Goal: Task Accomplishment & Management: Use online tool/utility

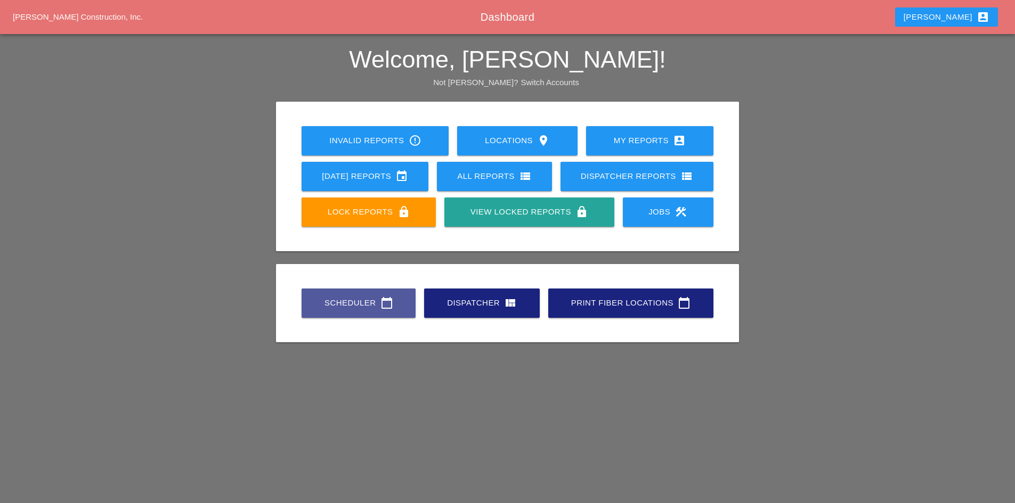
click at [336, 297] on div "Scheduler calendar_today" at bounding box center [359, 303] width 80 height 13
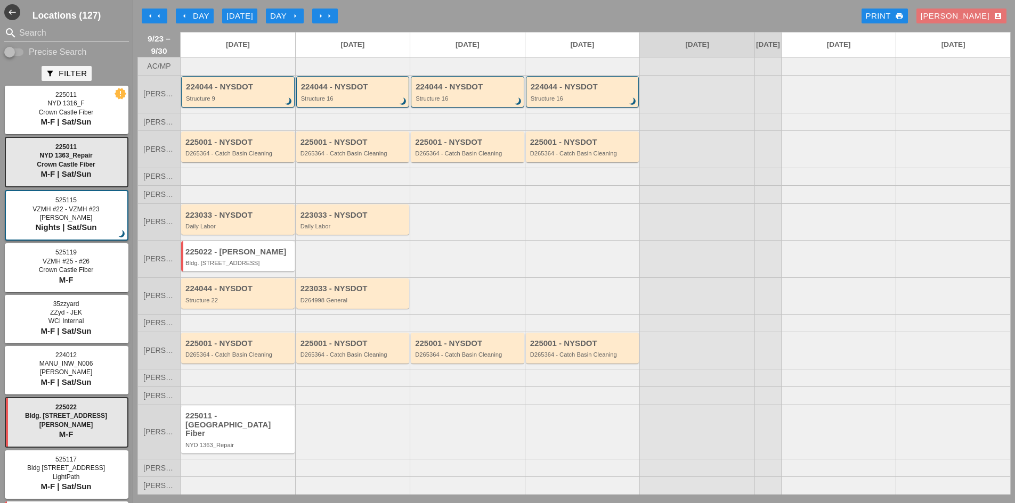
click at [185, 12] on icon "arrow_left" at bounding box center [184, 16] width 9 height 9
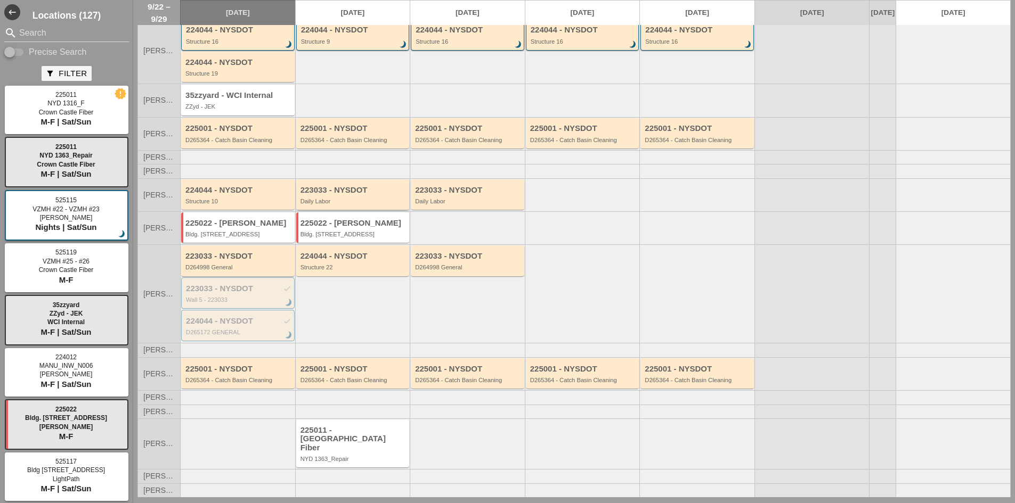
scroll to position [55, 0]
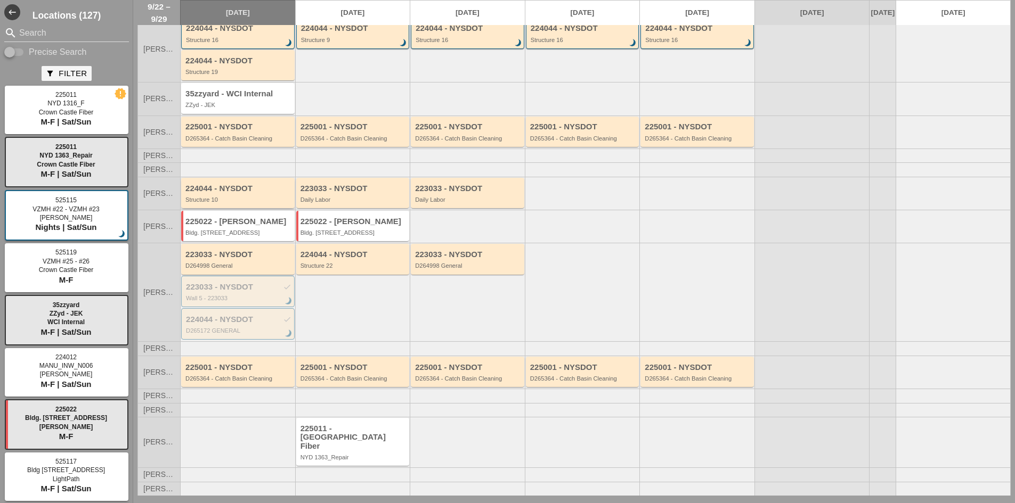
click at [223, 203] on div "Structure 10" at bounding box center [238, 200] width 107 height 6
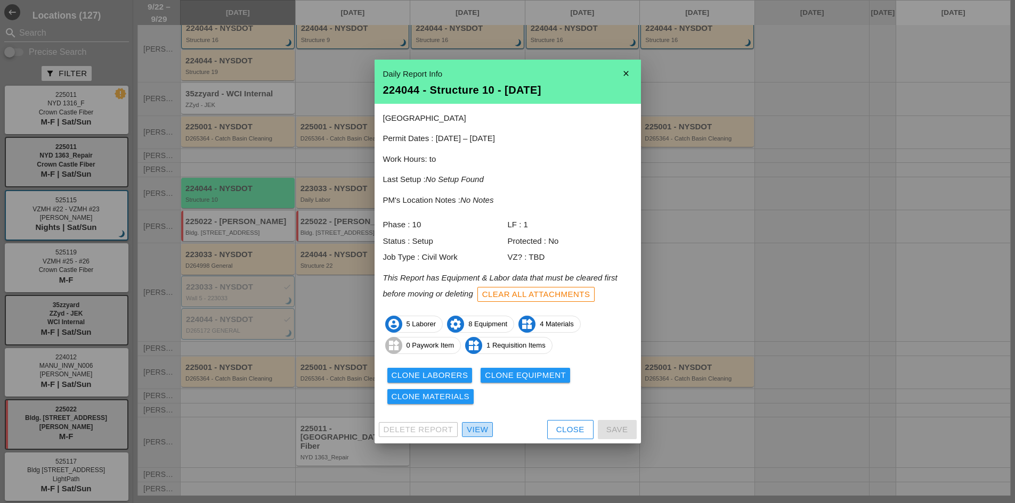
click at [477, 427] on div "View" at bounding box center [477, 430] width 21 height 12
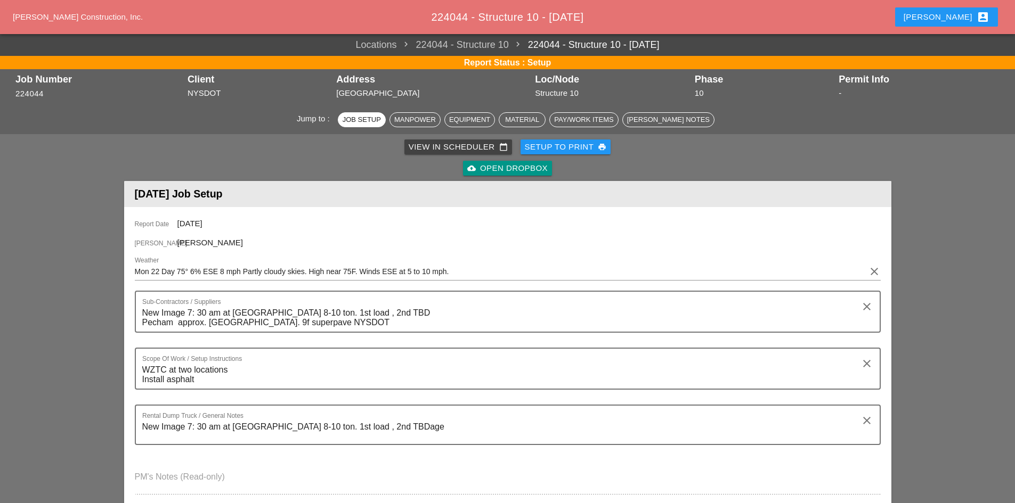
click at [480, 172] on div "cloud_upload Open Dropbox" at bounding box center [507, 168] width 80 height 12
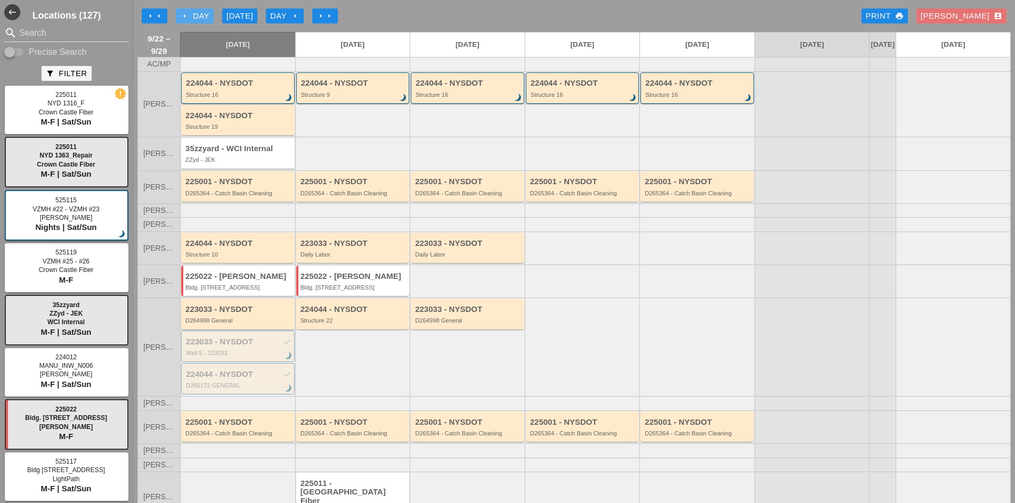
click at [184, 15] on icon "arrow_left" at bounding box center [184, 16] width 9 height 9
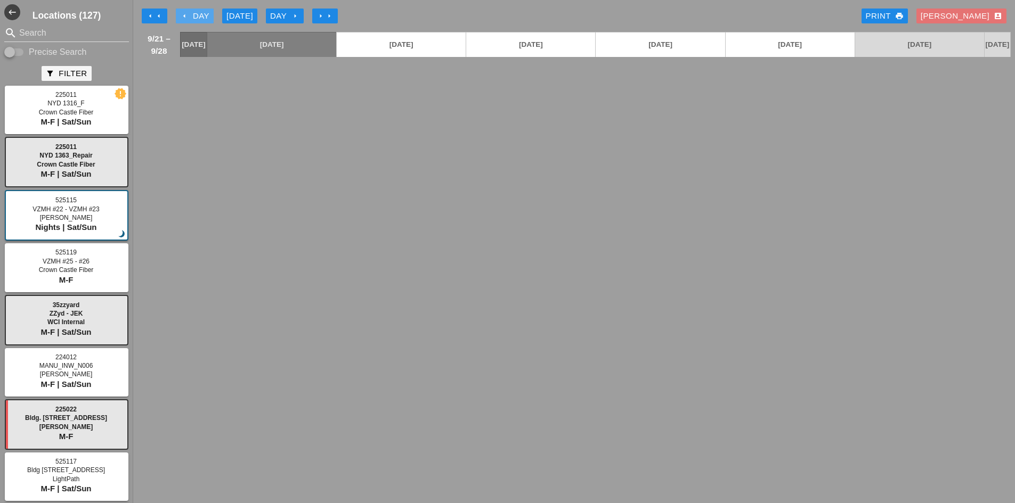
click at [182, 18] on icon "arrow_left" at bounding box center [184, 16] width 9 height 9
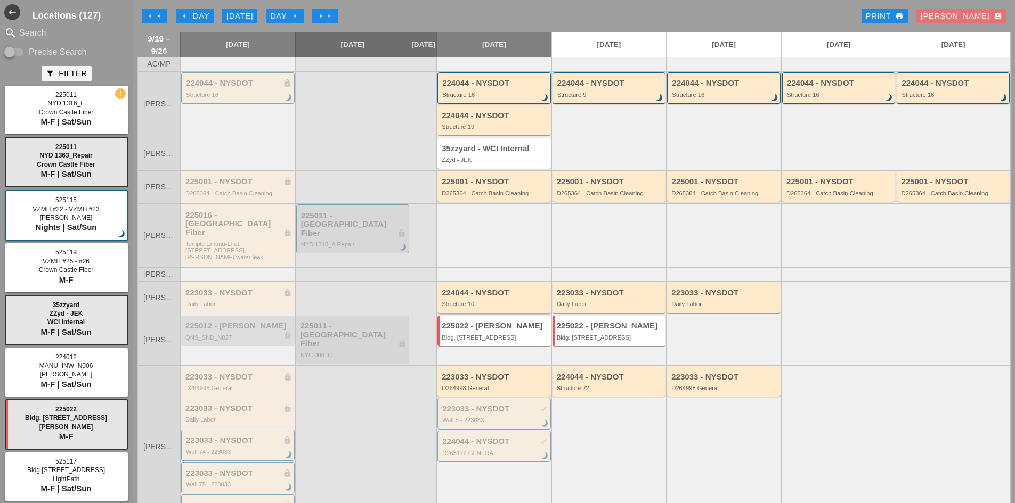
click at [494, 301] on div "Structure 10" at bounding box center [495, 304] width 107 height 6
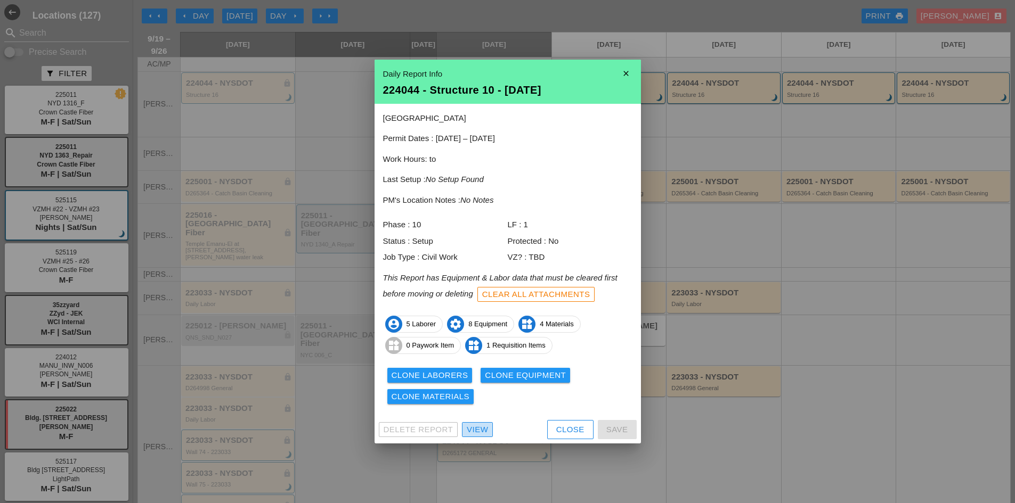
click at [484, 427] on div "View" at bounding box center [477, 430] width 21 height 12
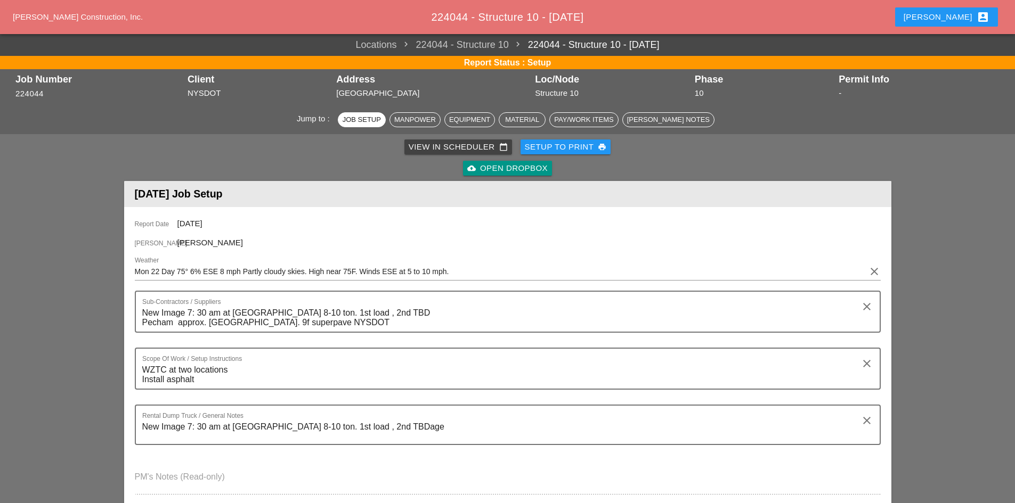
click at [533, 169] on div "cloud_upload Open Dropbox" at bounding box center [507, 168] width 80 height 12
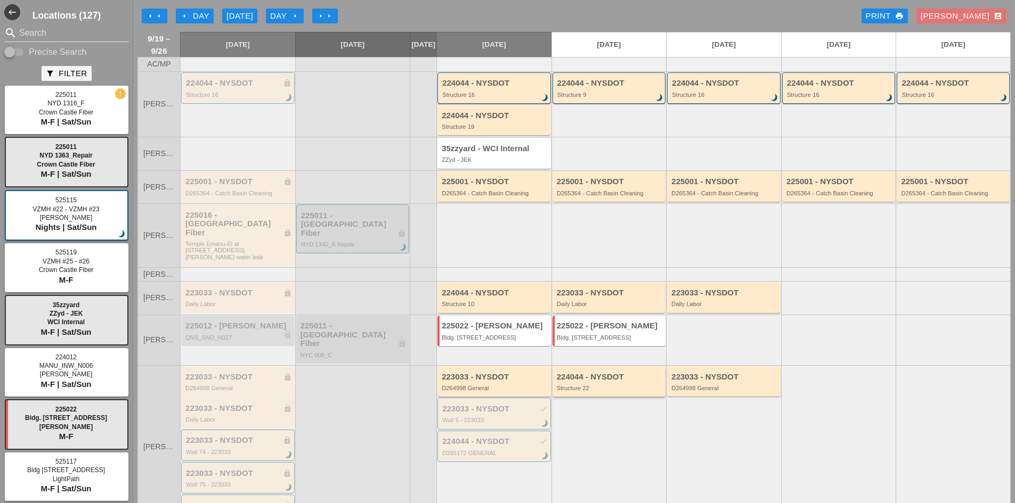
click at [602, 377] on div "224044 - NYSDOT Structure 22" at bounding box center [608, 381] width 113 height 30
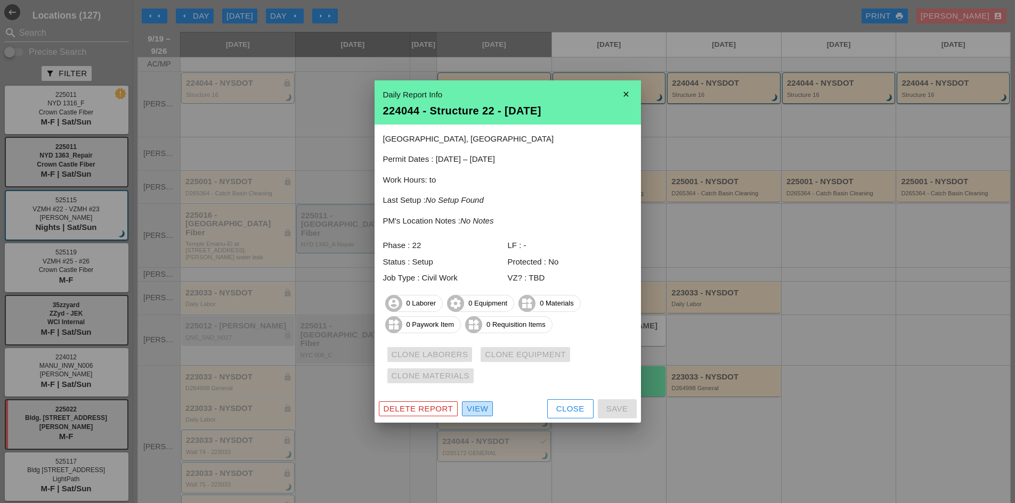
click at [484, 409] on div "View" at bounding box center [477, 409] width 21 height 12
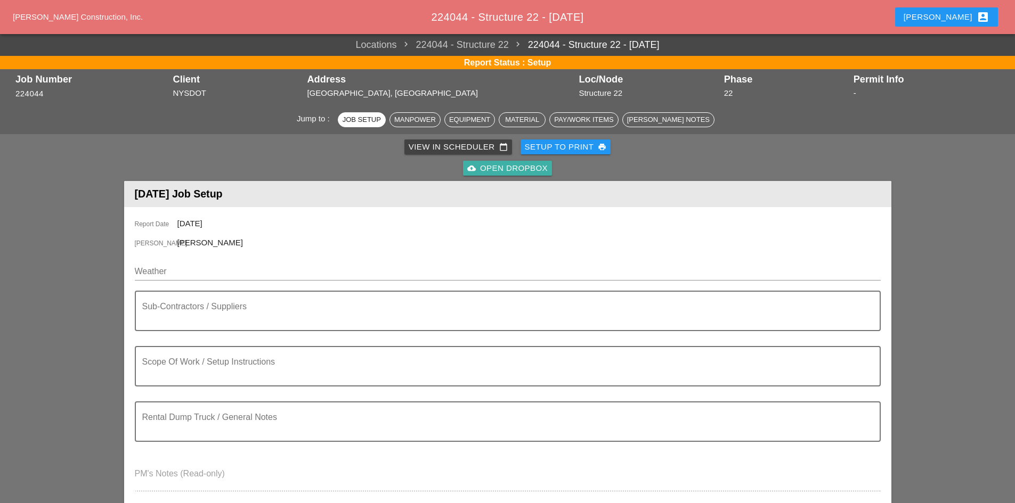
click at [512, 166] on div "cloud_upload Open Dropbox" at bounding box center [507, 168] width 80 height 12
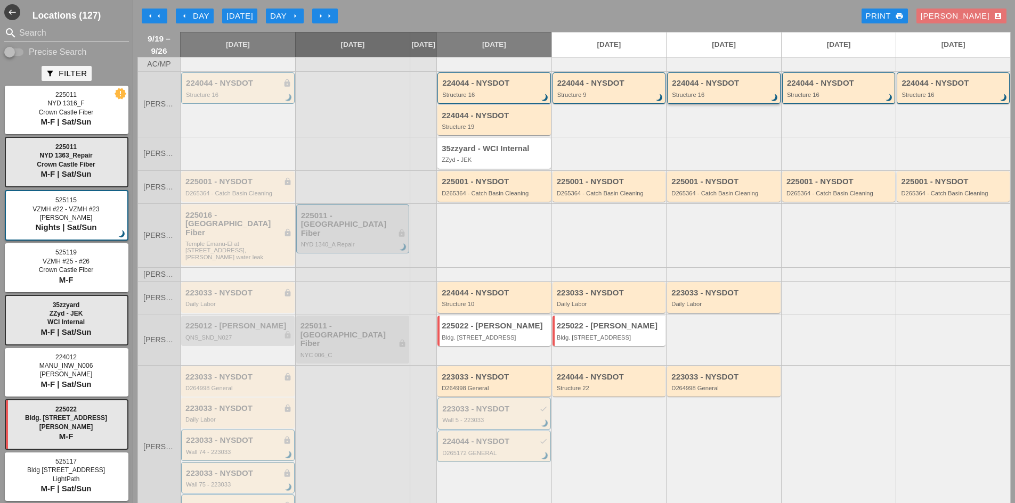
click at [711, 98] on div "Structure 16" at bounding box center [724, 95] width 105 height 6
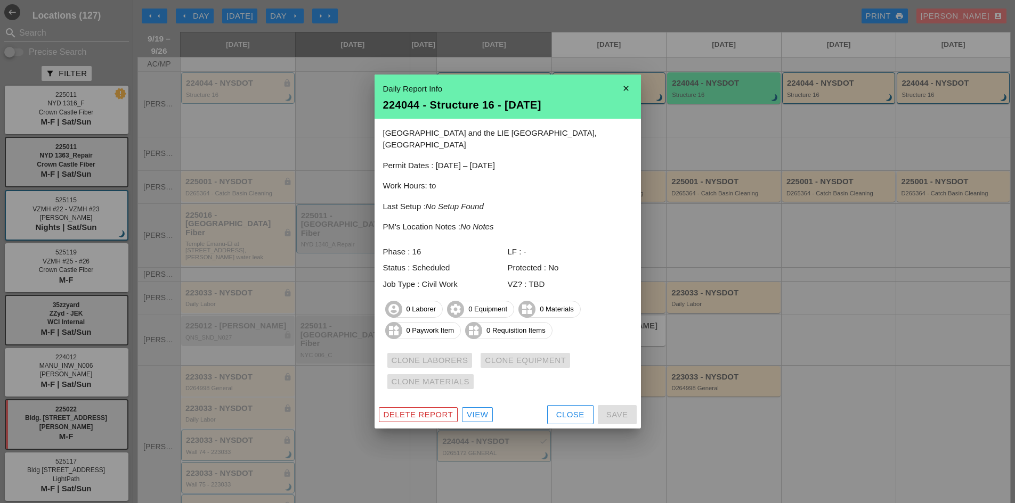
click at [475, 409] on div "View" at bounding box center [477, 415] width 21 height 12
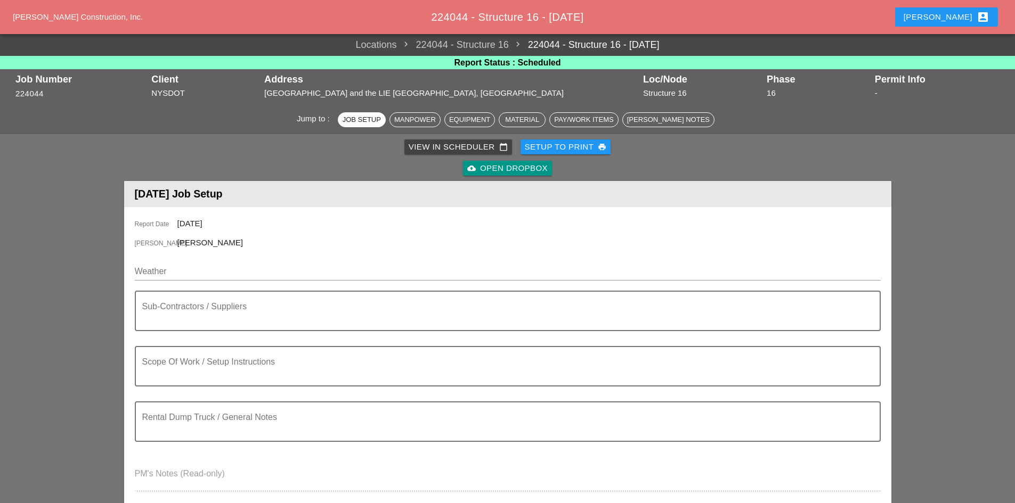
click at [499, 167] on div "cloud_upload Open Dropbox" at bounding box center [507, 168] width 80 height 12
